Goal: Information Seeking & Learning: Find specific page/section

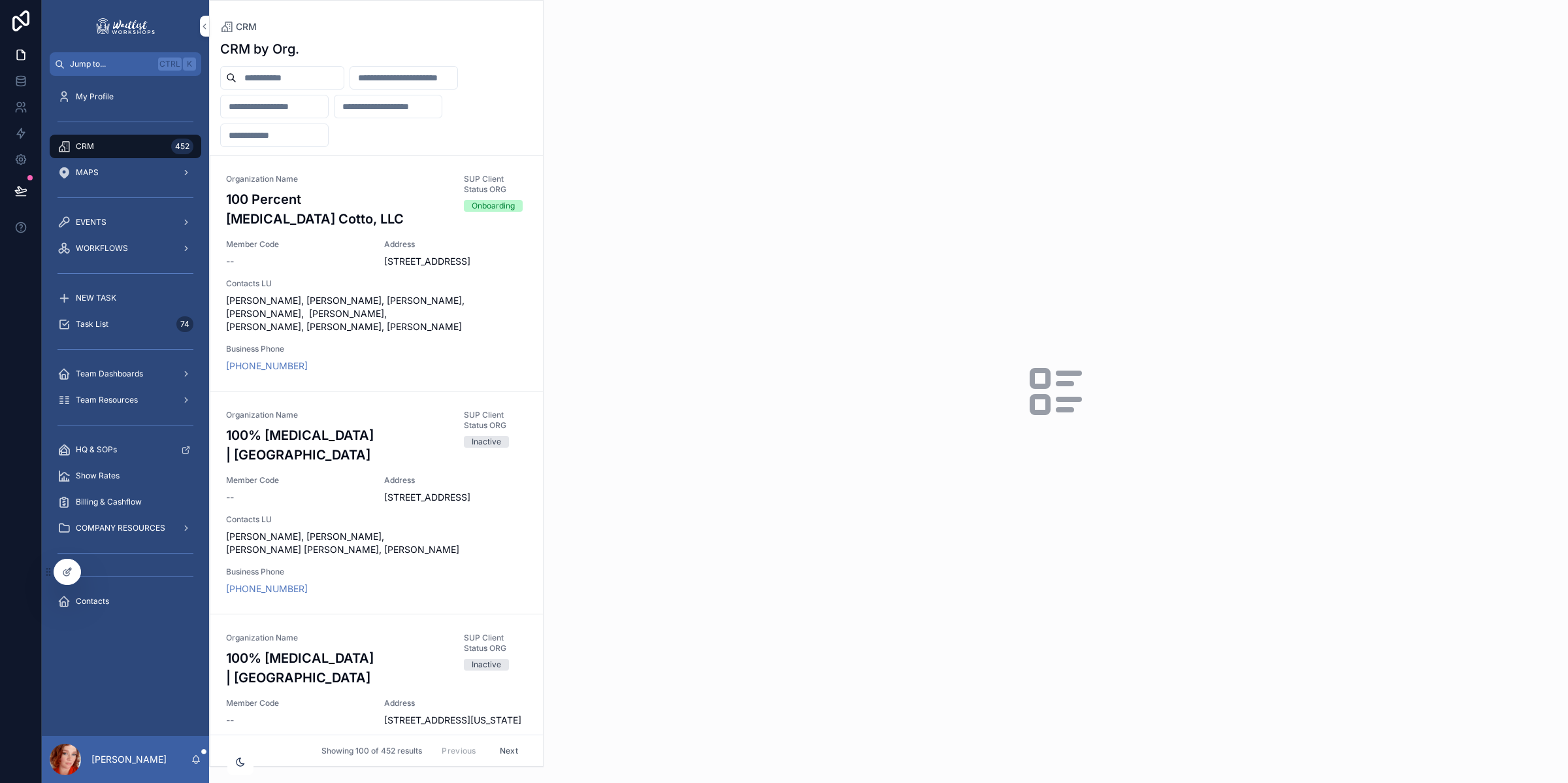
click at [301, 111] on input "scrollable content" at bounding box center [274, 106] width 107 height 18
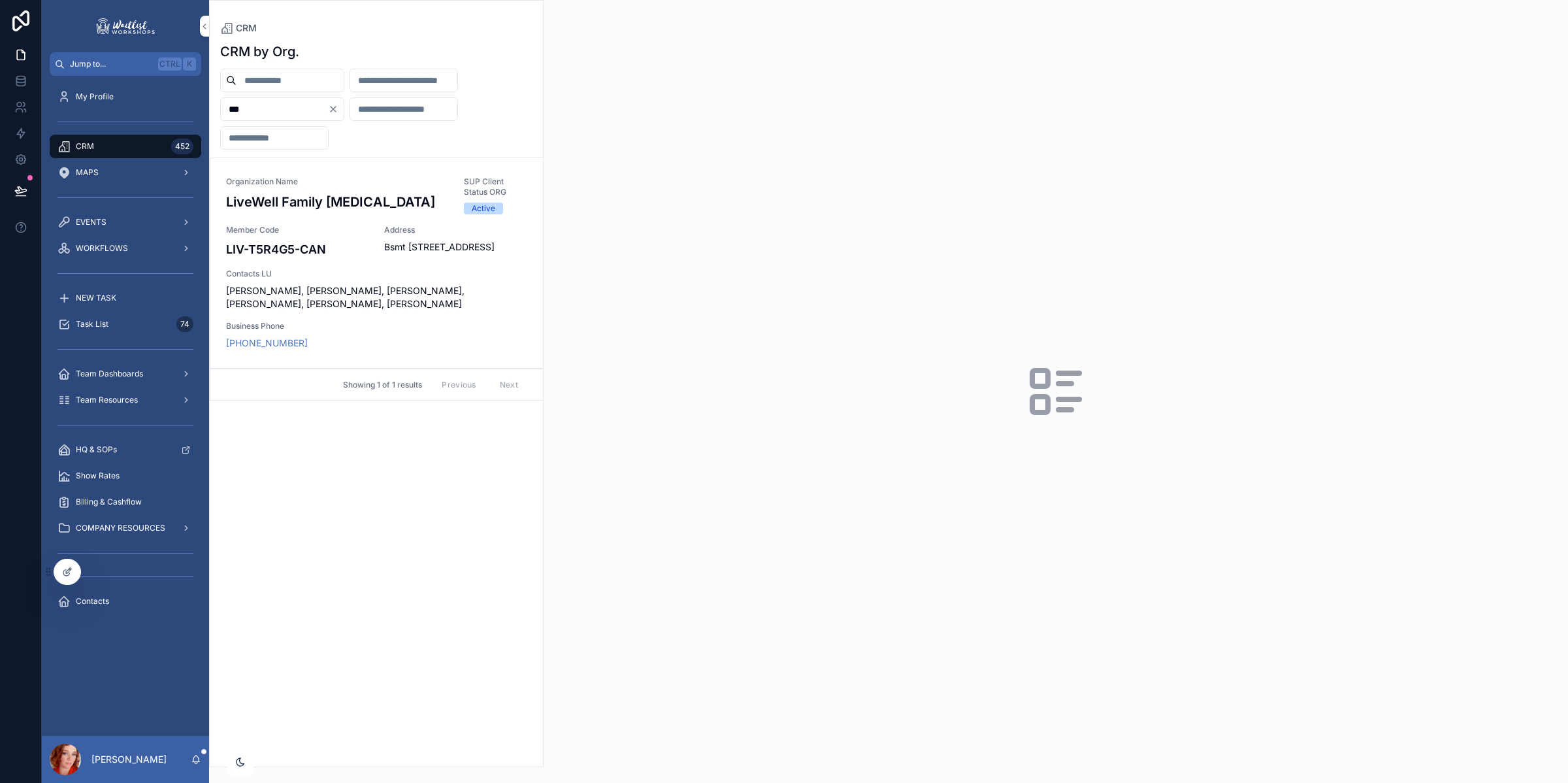
type input "***"
click at [356, 286] on div "Organization Name LiveWell Family [MEDICAL_DATA] SUP Client Status ORG Active M…" at bounding box center [376, 263] width 301 height 173
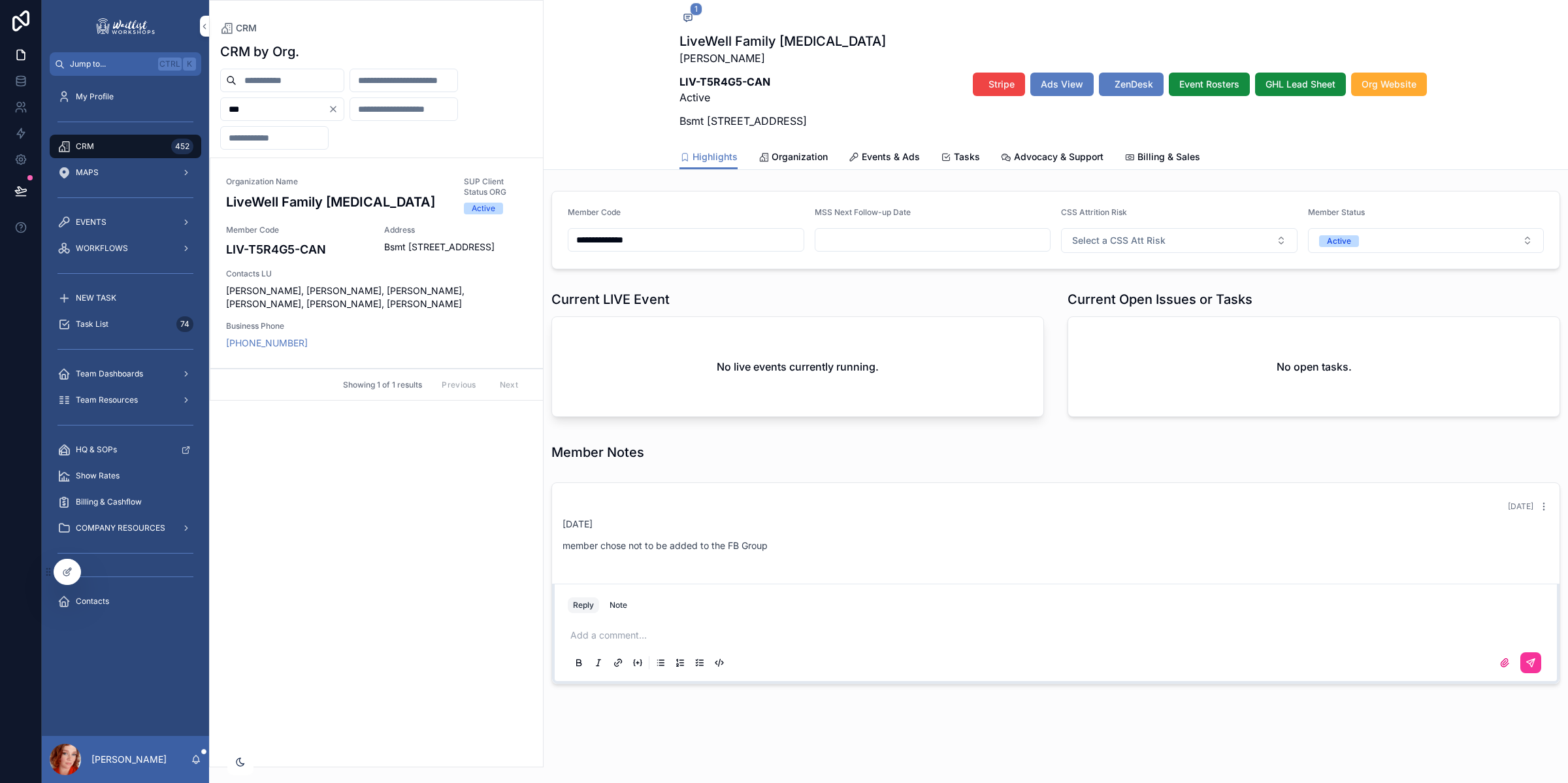
click at [873, 171] on link "Events & Ads" at bounding box center [884, 158] width 71 height 26
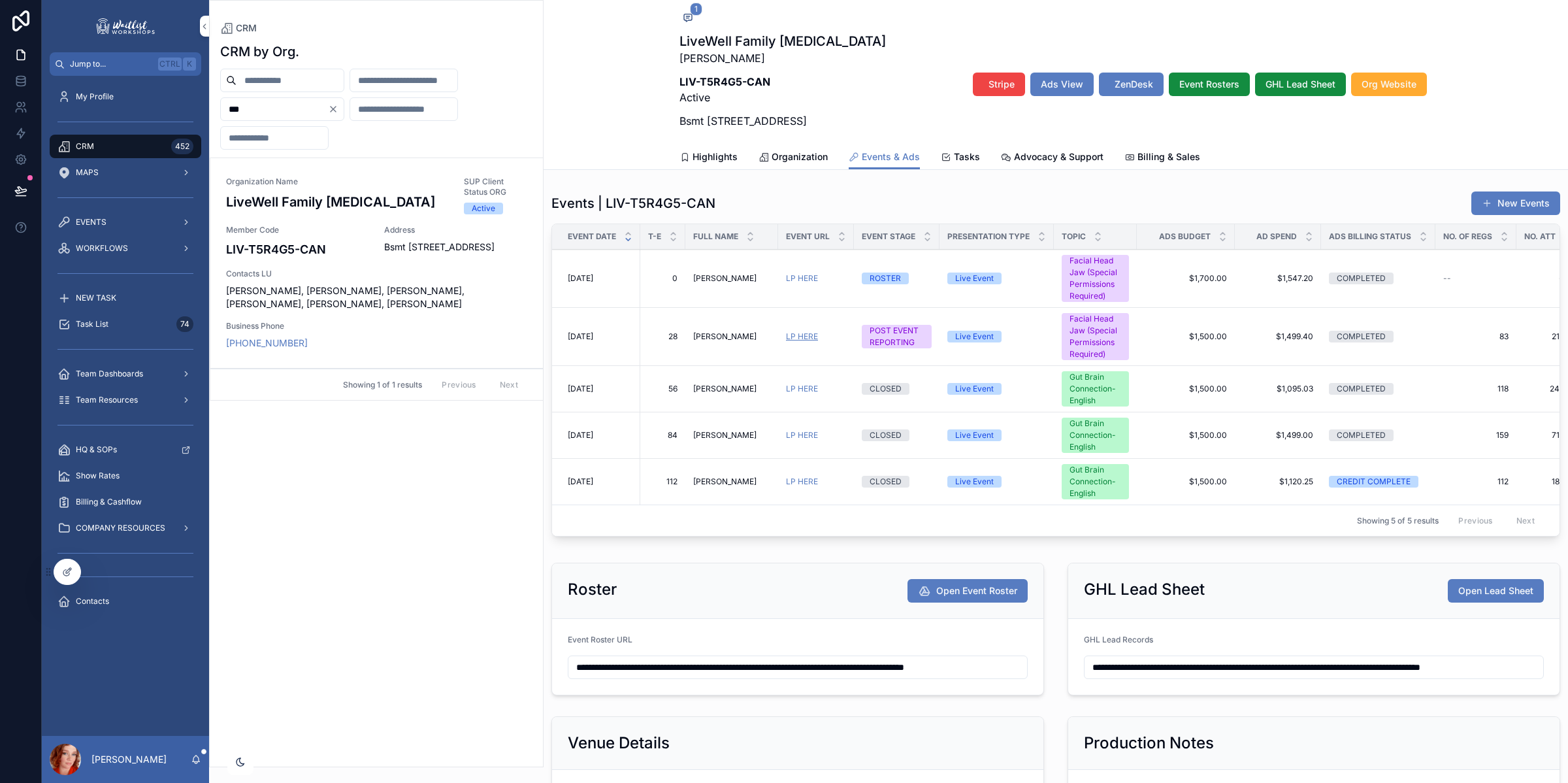
click at [801, 341] on link "LP HERE" at bounding box center [802, 336] width 32 height 10
click at [812, 394] on link "LP HERE" at bounding box center [802, 388] width 32 height 10
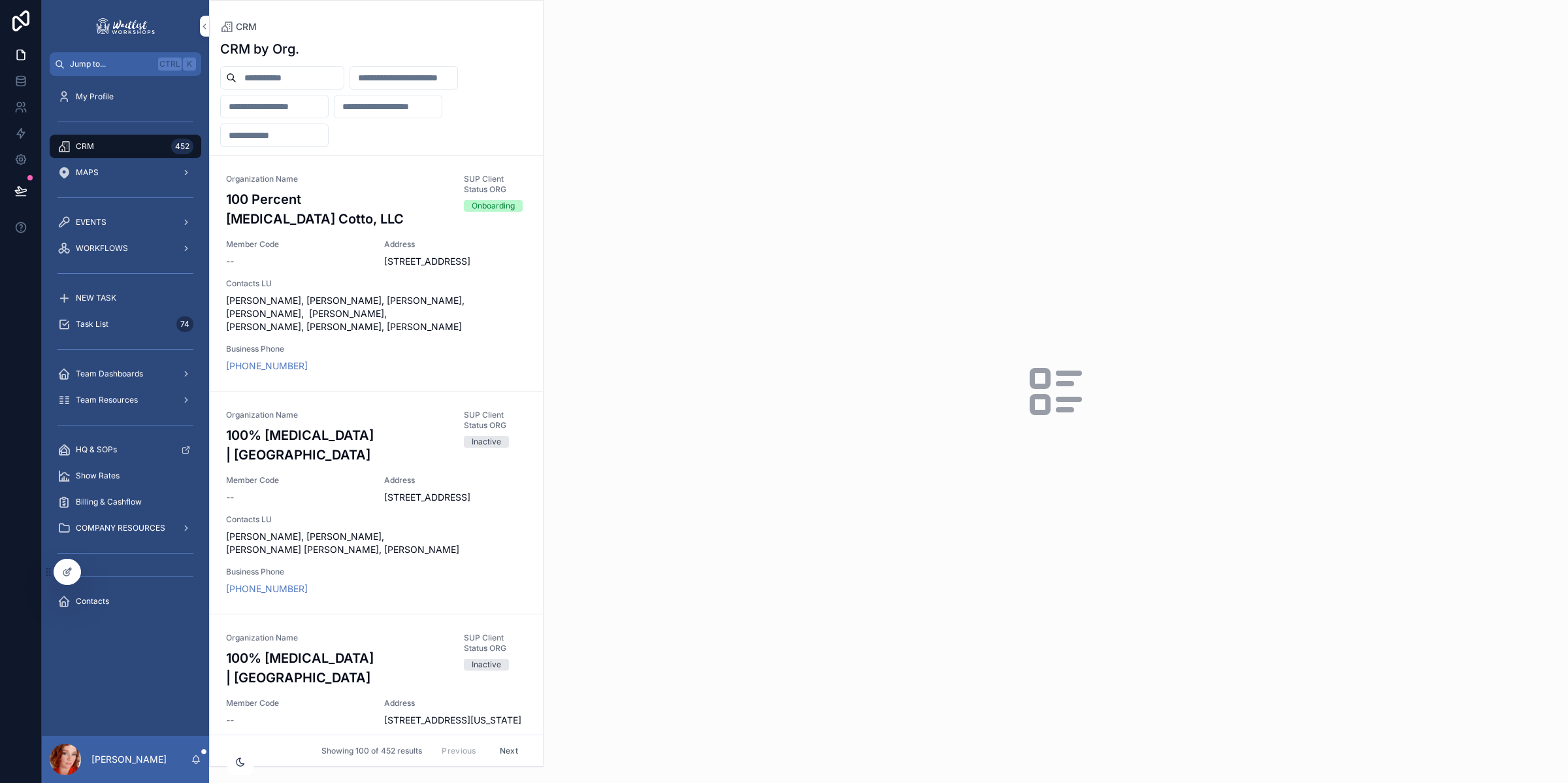
click at [275, 103] on input "scrollable content" at bounding box center [274, 106] width 107 height 18
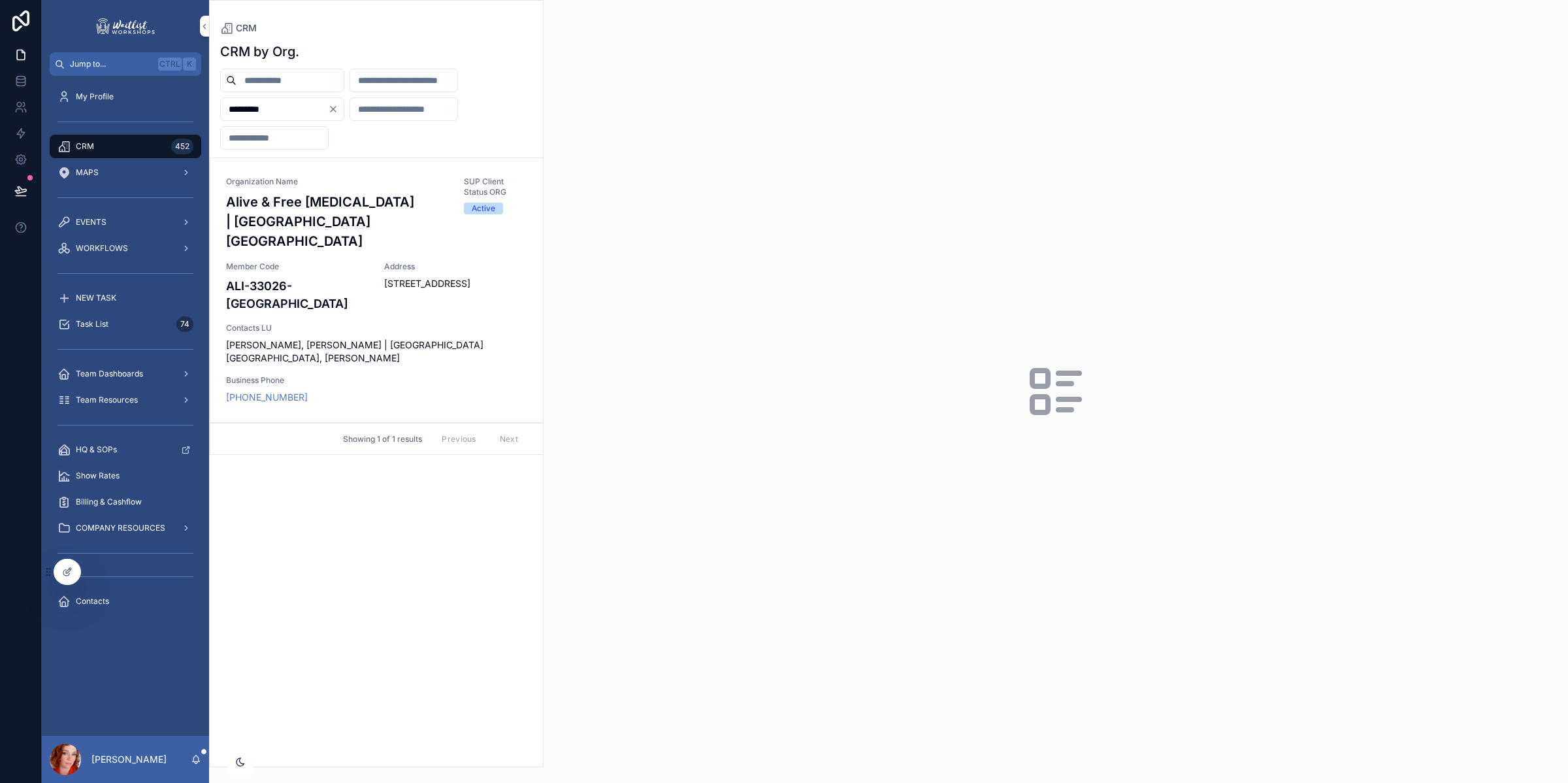
type input "*********"
click at [397, 281] on span "11011 Sheridan Street, Suite 214, Cooper City, FL, 33026" at bounding box center [455, 283] width 143 height 13
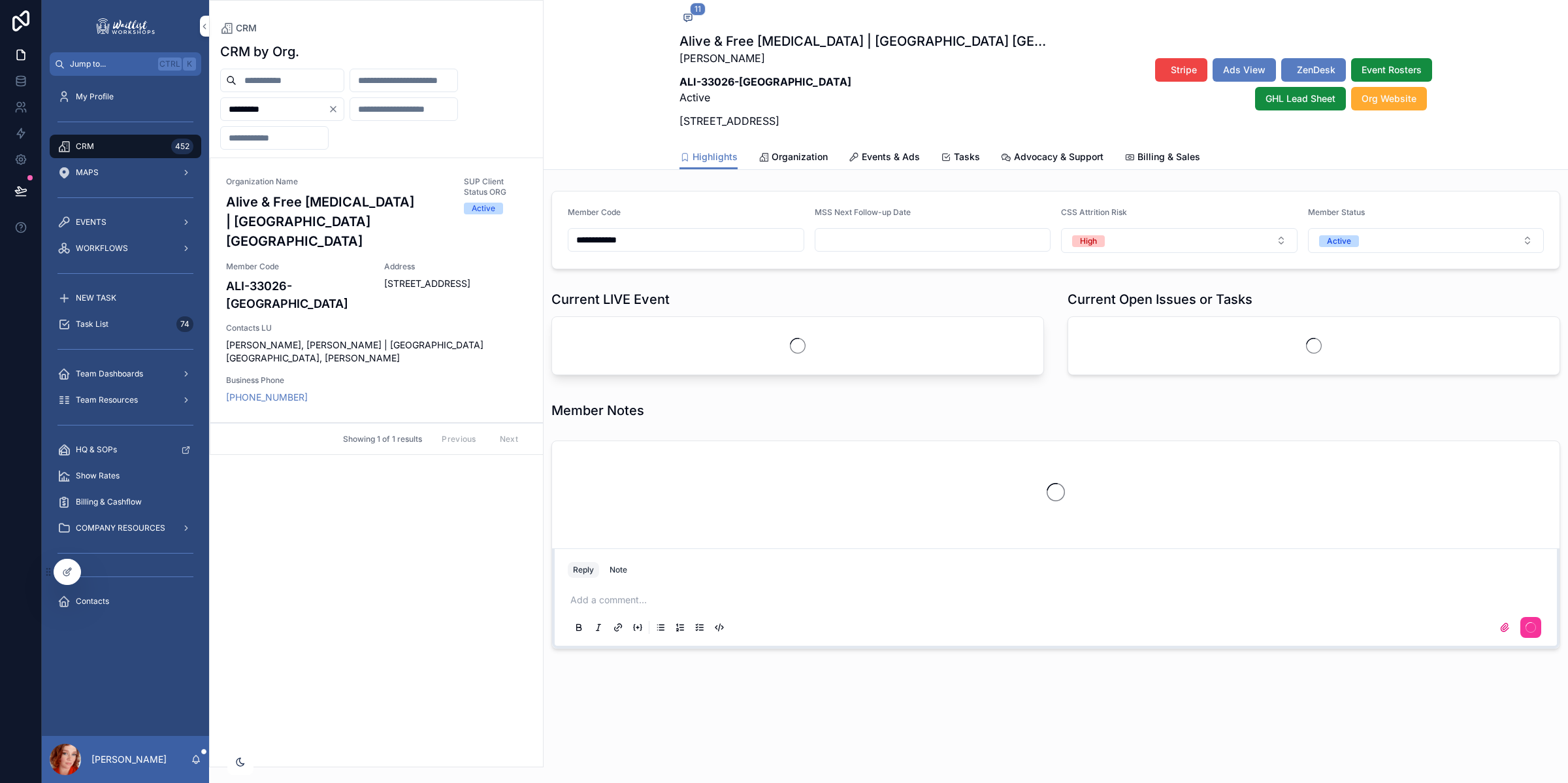
click at [876, 156] on span "Events & Ads" at bounding box center [891, 156] width 58 height 13
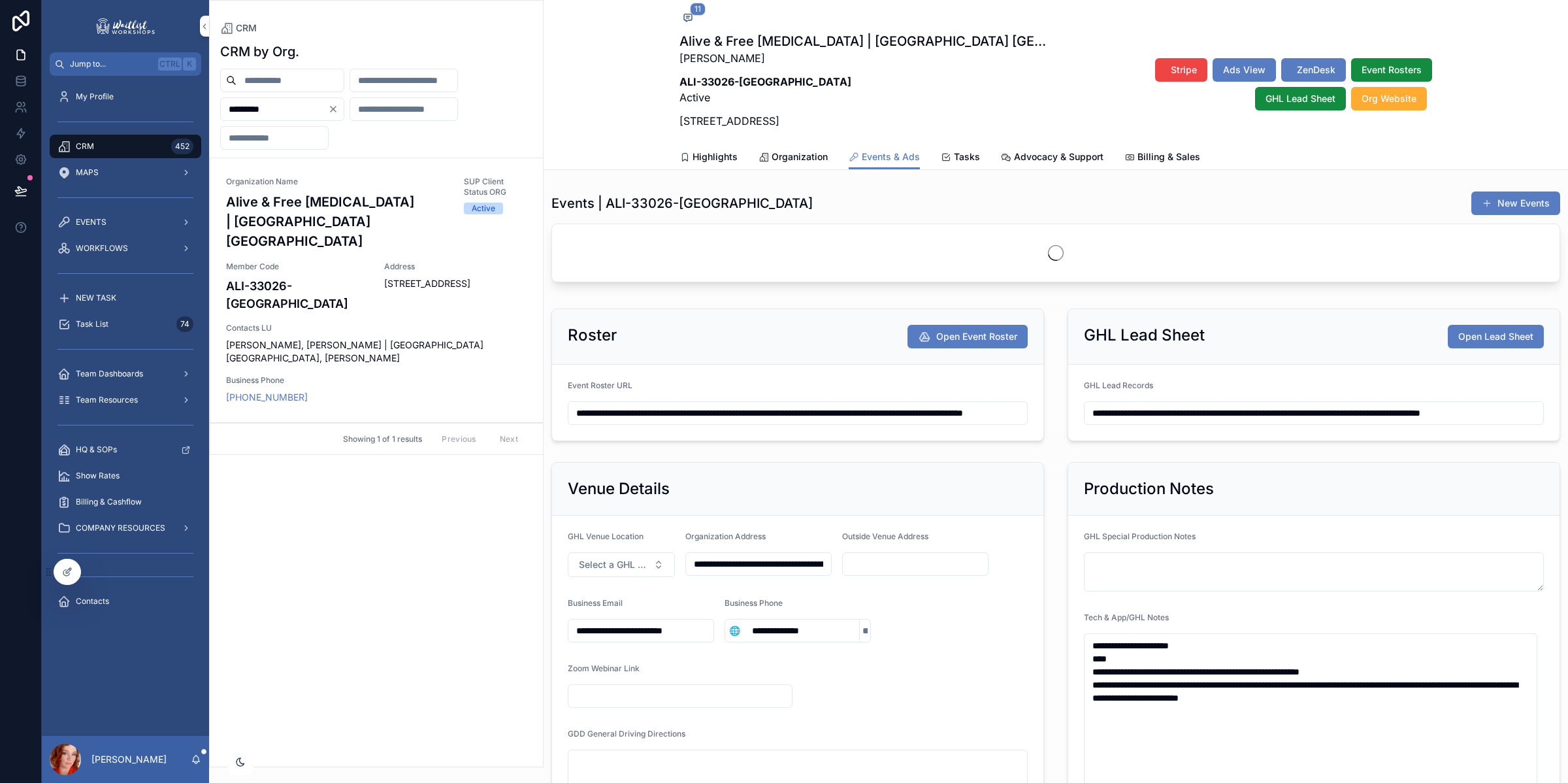
scroll to position [585, 0]
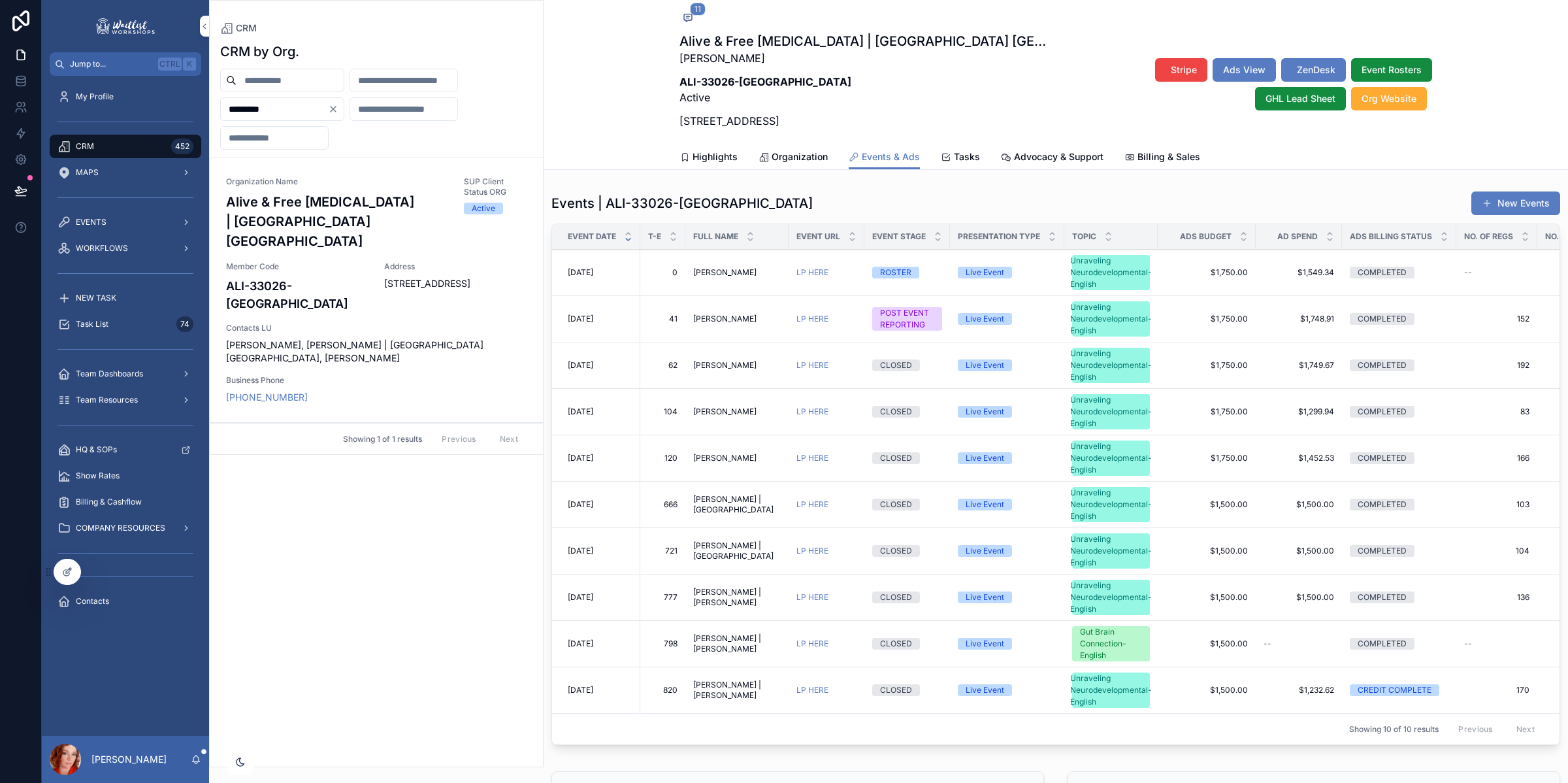
drag, startPoint x: 292, startPoint y: 109, endPoint x: 194, endPoint y: 107, distance: 98.0
click at [194, 107] on div "Jump to... Ctrl K My Profile CRM 452 MAPS EVENTS WORKFLOWS NEW TASK Task List 7…" at bounding box center [804, 392] width 1526 height 783
click at [319, 88] on div "scrollable content" at bounding box center [282, 80] width 124 height 23
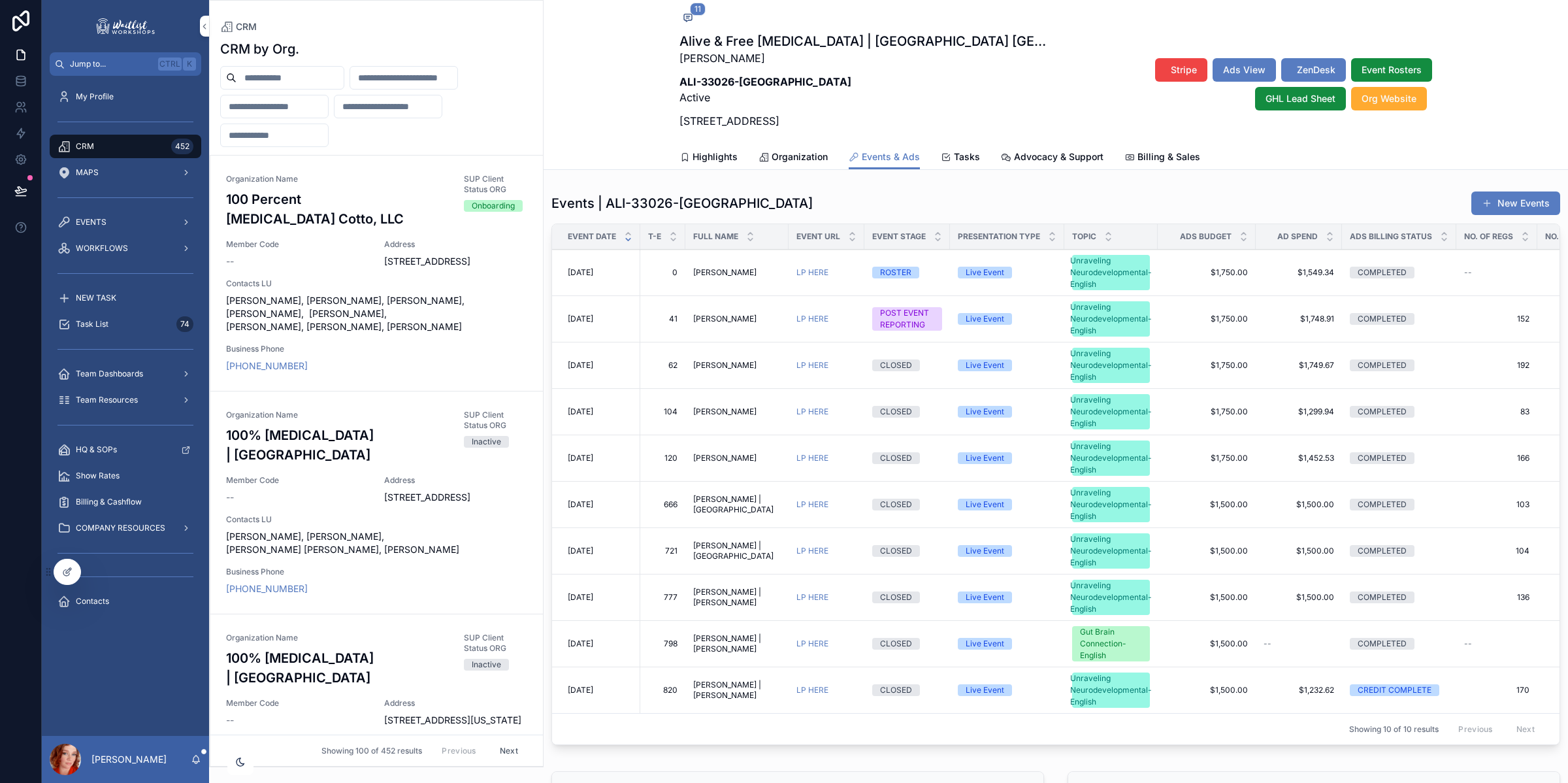
click at [334, 76] on input "scrollable content" at bounding box center [290, 77] width 107 height 18
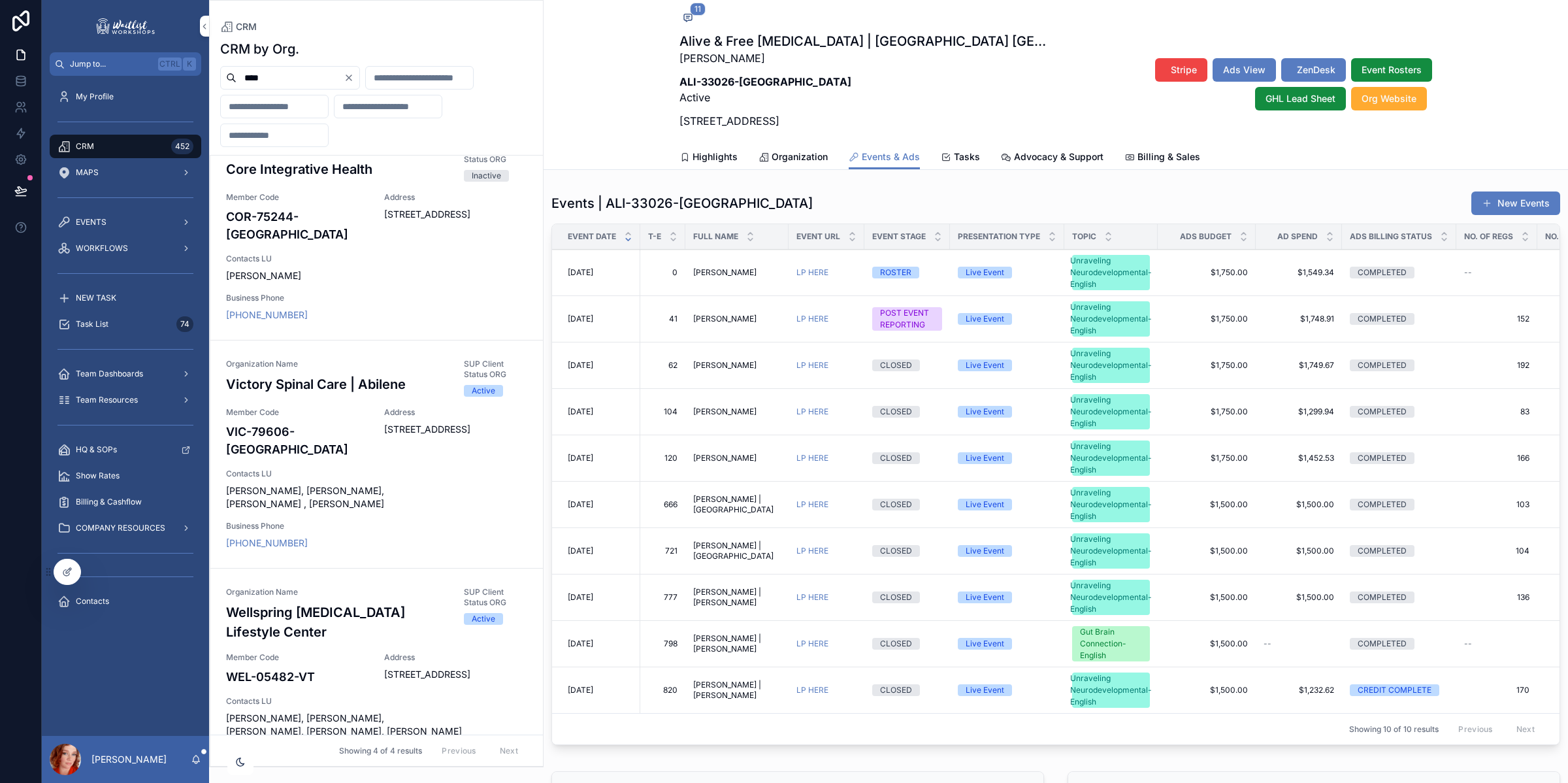
scroll to position [286, 0]
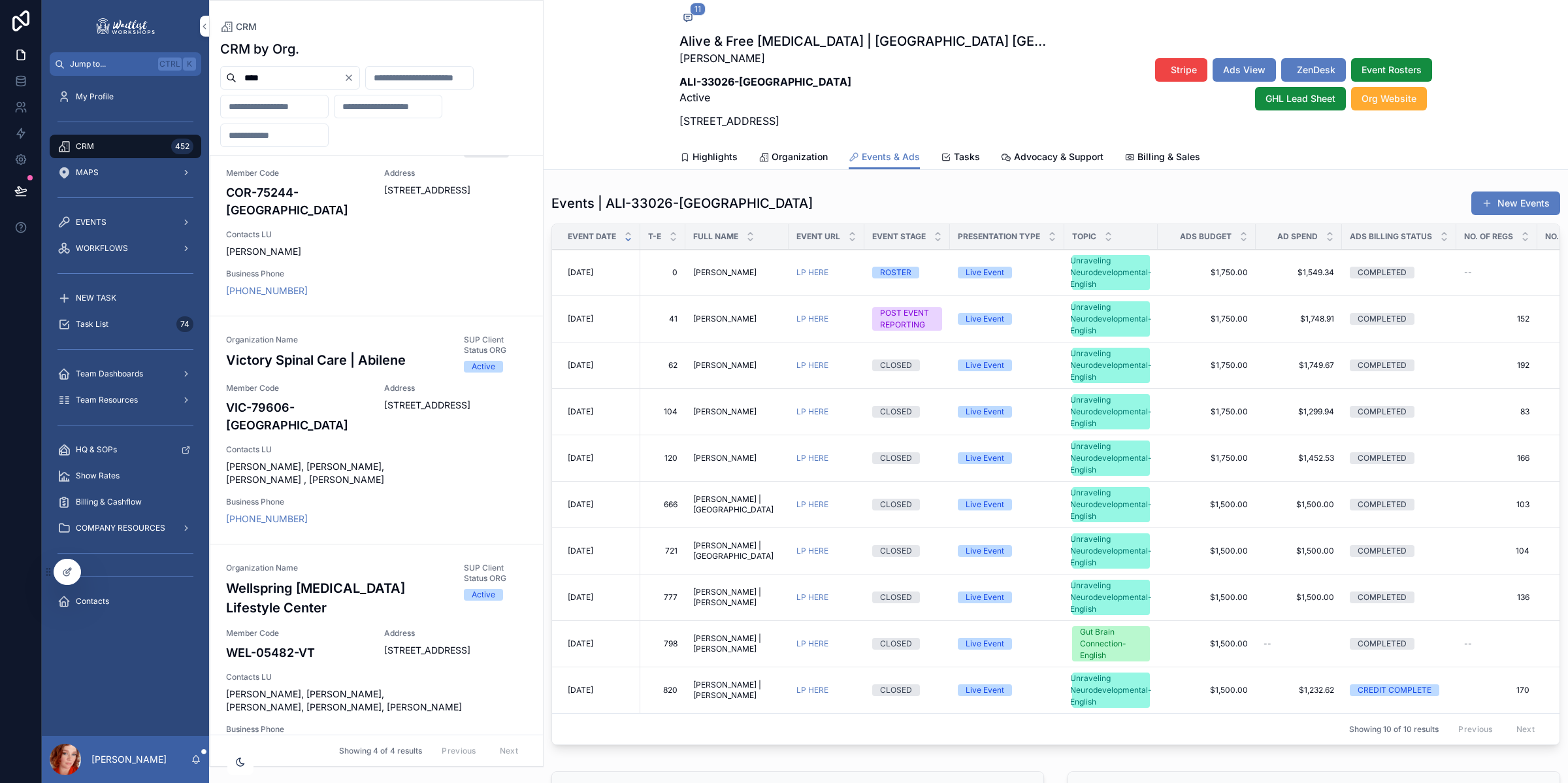
type input "****"
click at [322, 628] on span "Member Code" at bounding box center [297, 634] width 142 height 11
type input "*********"
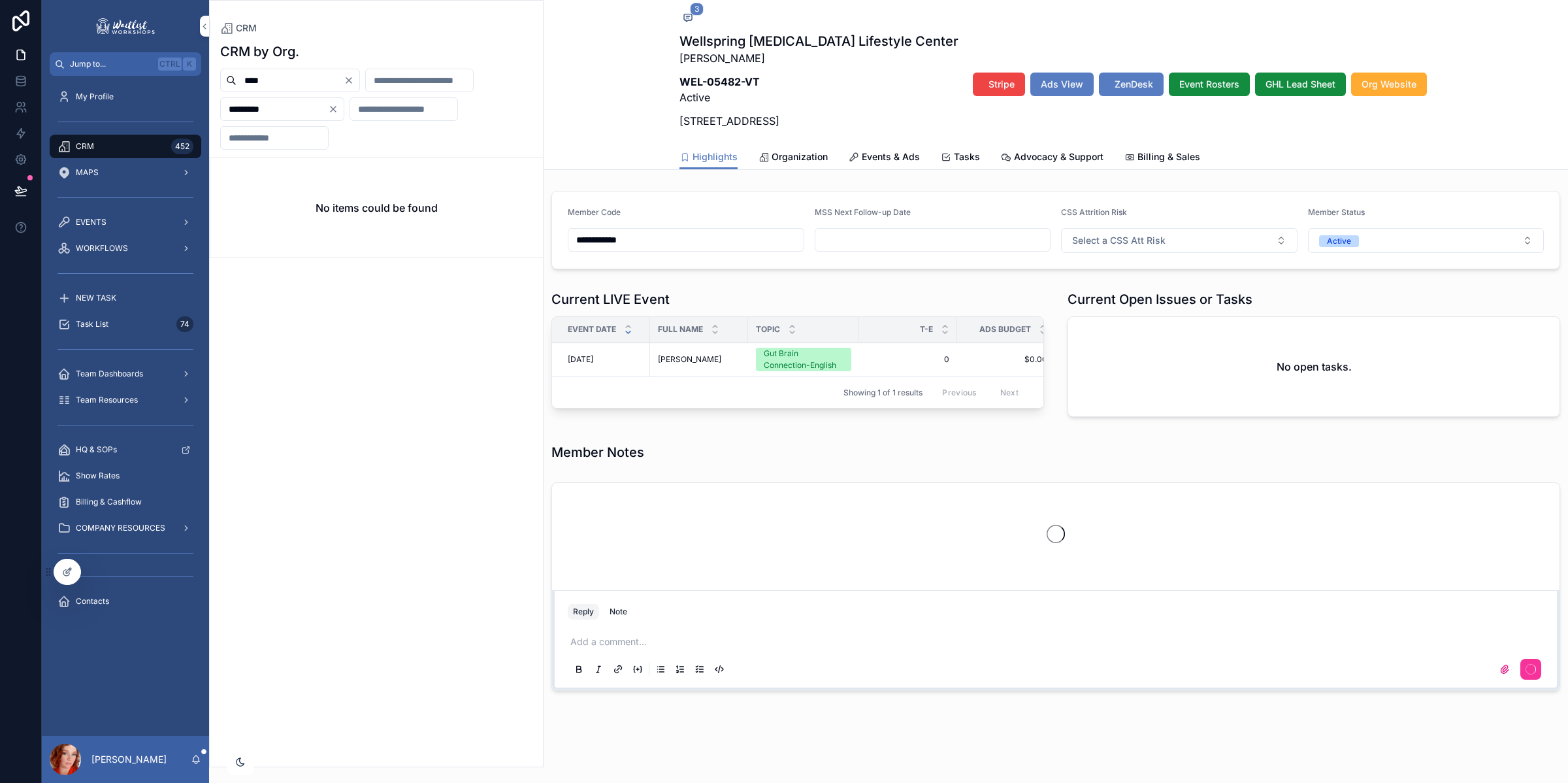
click at [886, 164] on span "Events & Ads" at bounding box center [891, 156] width 58 height 13
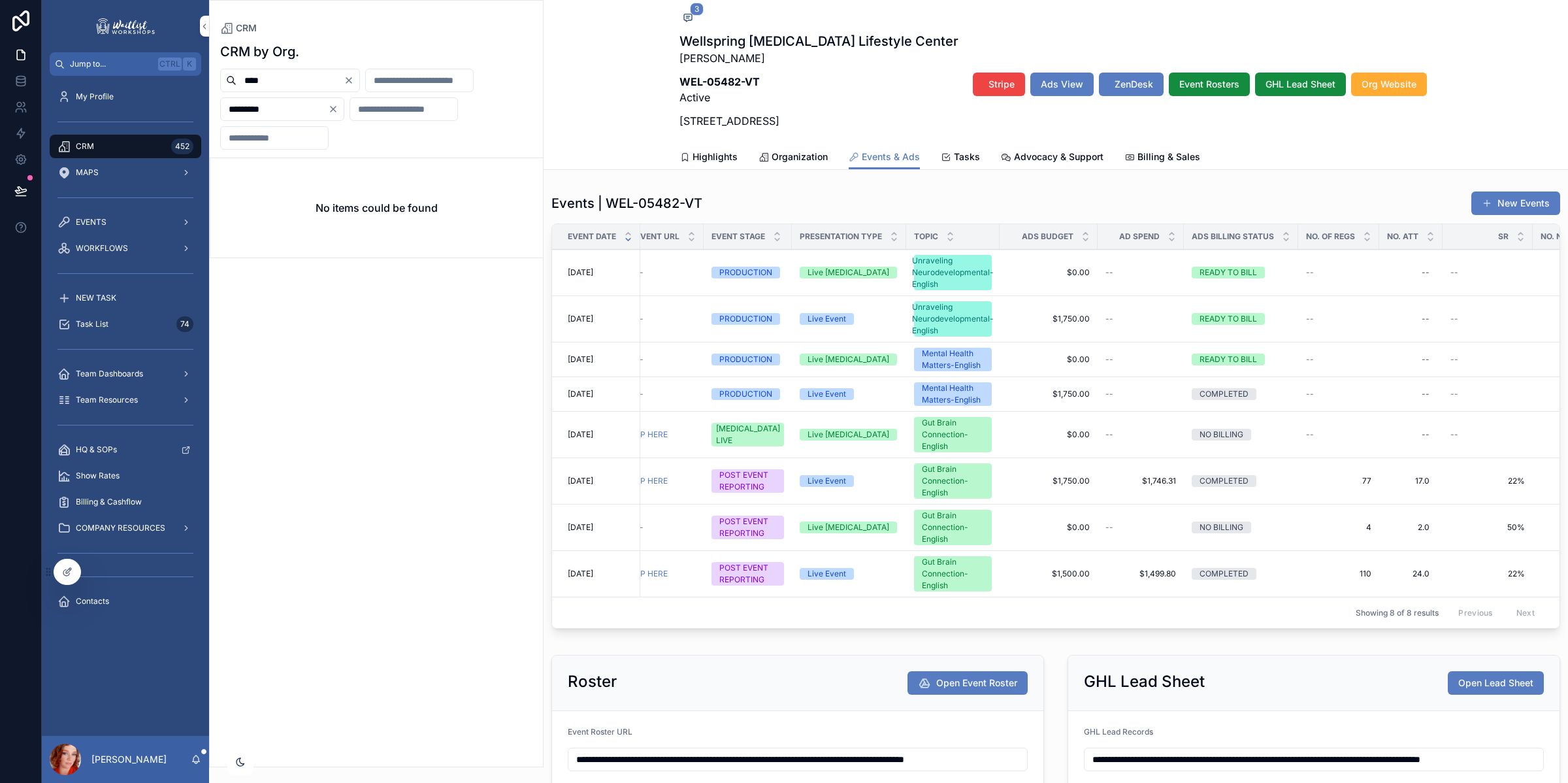
scroll to position [0, 158]
